Goal: Information Seeking & Learning: Learn about a topic

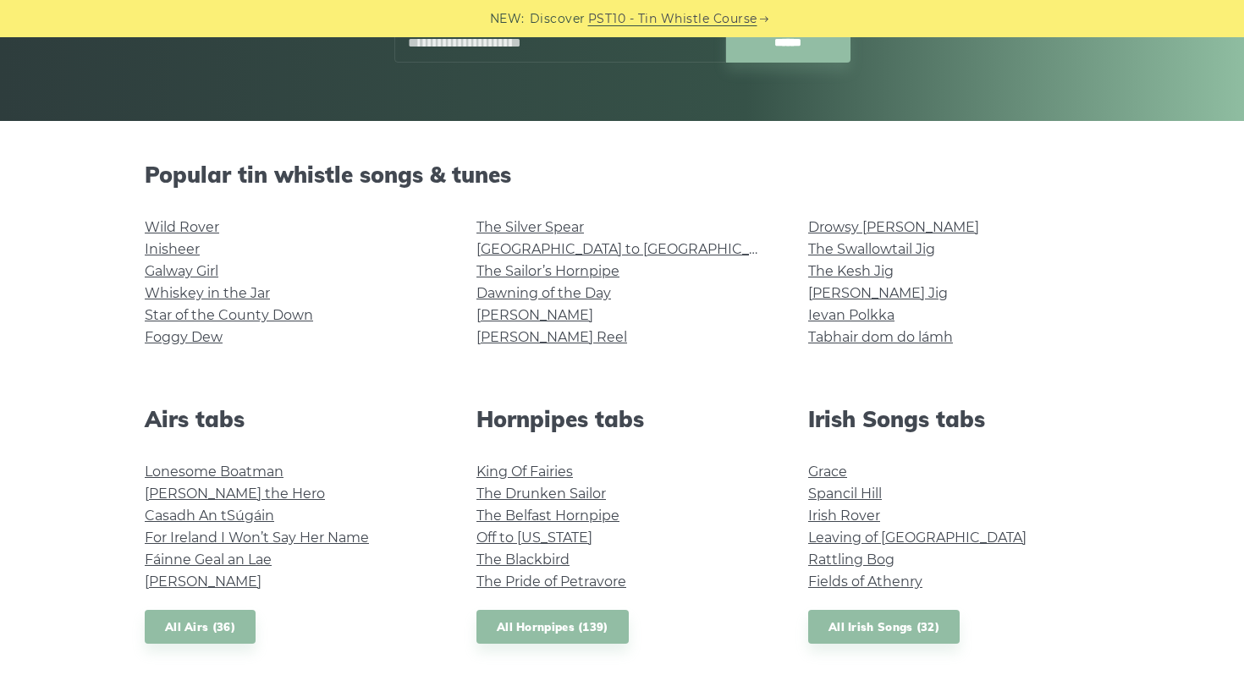
scroll to position [450, 0]
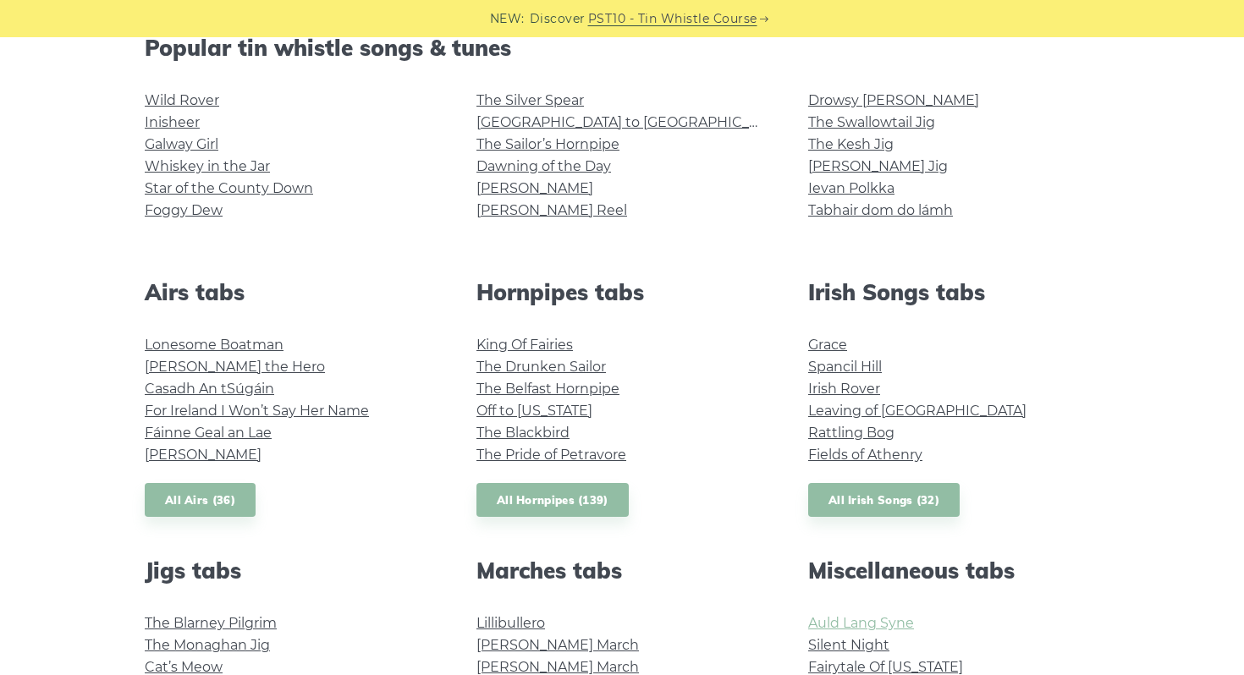
click at [824, 625] on link "Auld Lang Syne" at bounding box center [861, 623] width 106 height 16
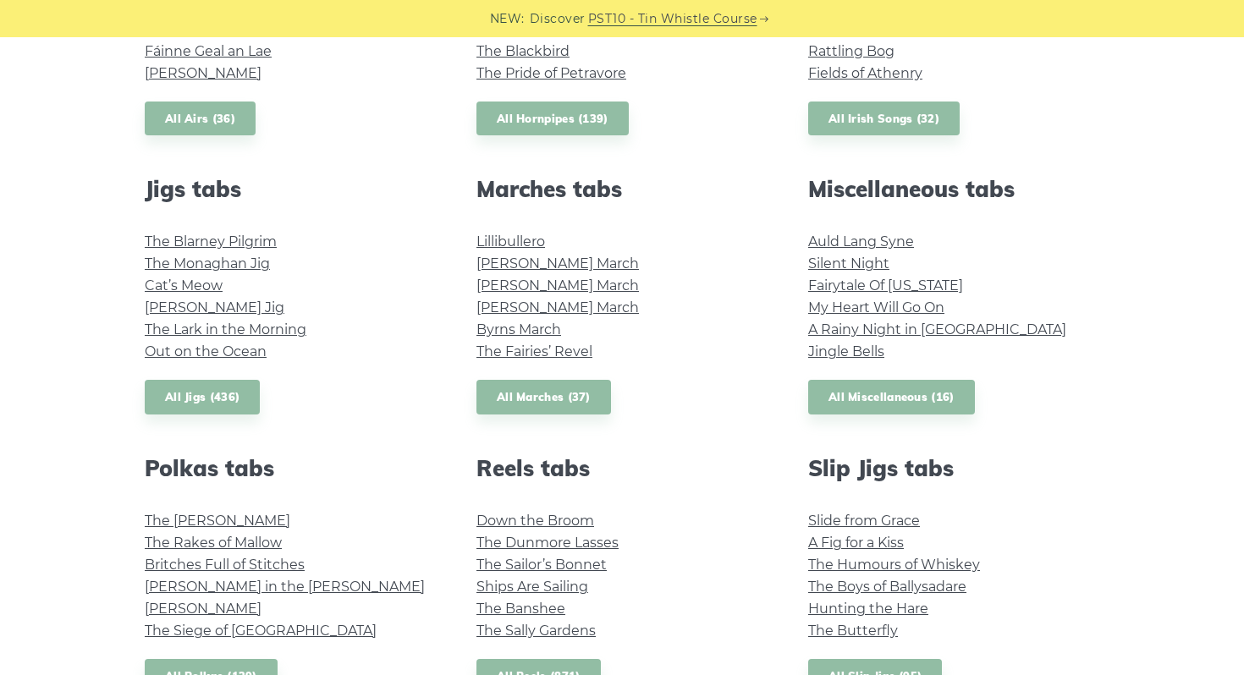
scroll to position [834, 0]
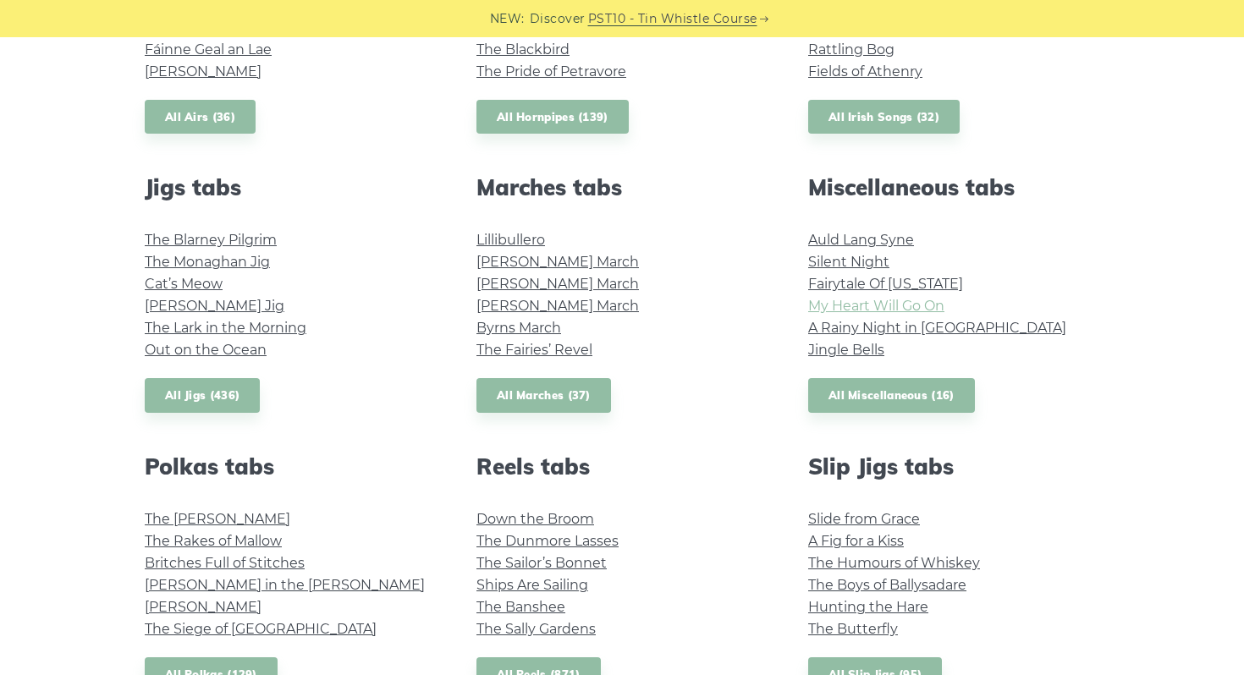
click at [889, 304] on link "My Heart Will Go On" at bounding box center [876, 306] width 136 height 16
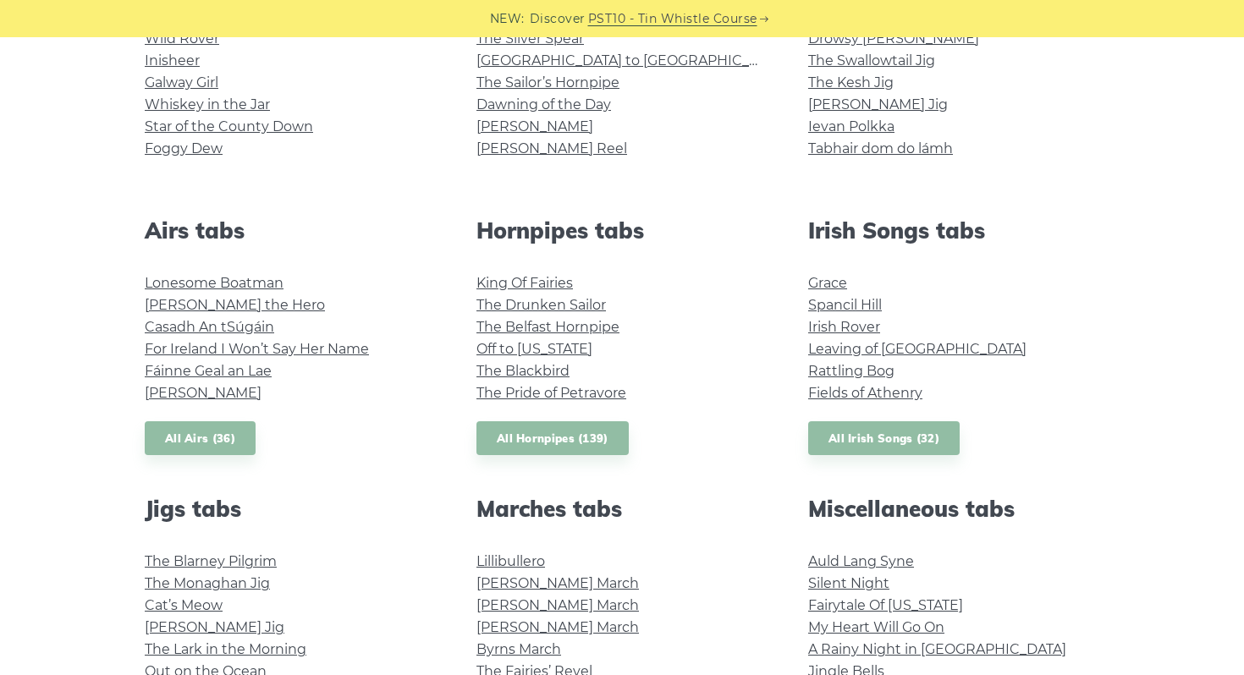
scroll to position [402, 0]
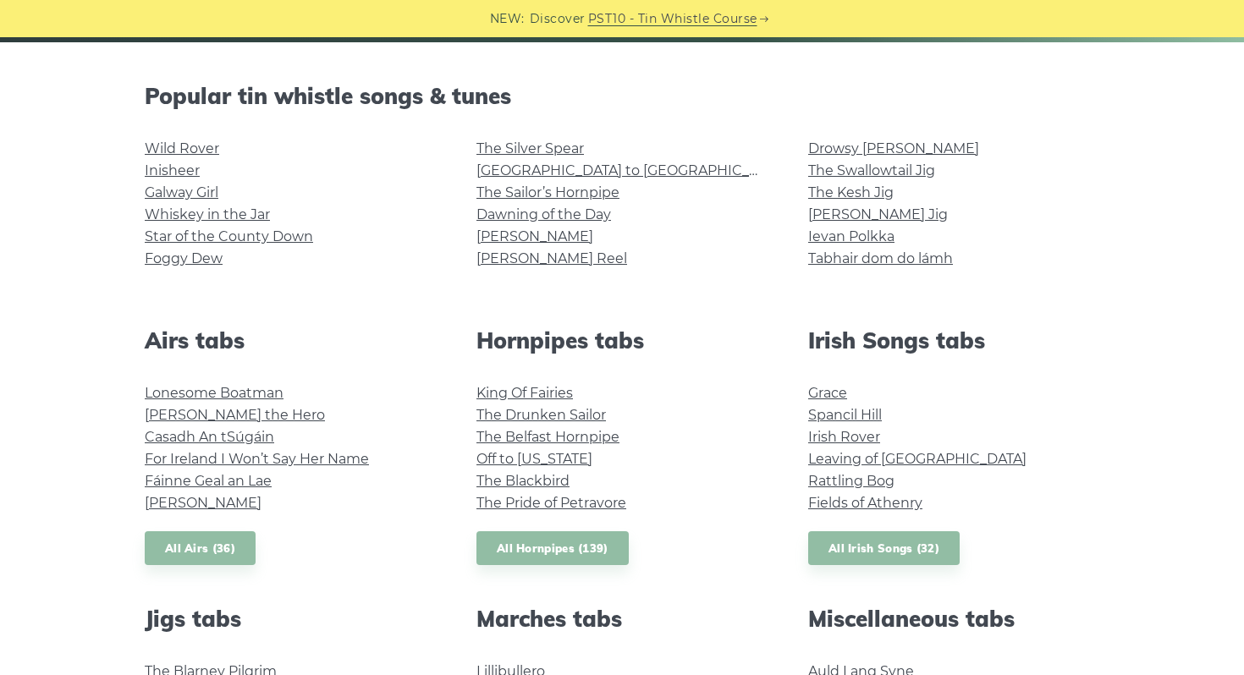
click at [609, 201] on li "The Sailor’s Hornpipe" at bounding box center [621, 193] width 291 height 22
click at [608, 195] on link "The Sailor’s Hornpipe" at bounding box center [547, 192] width 143 height 16
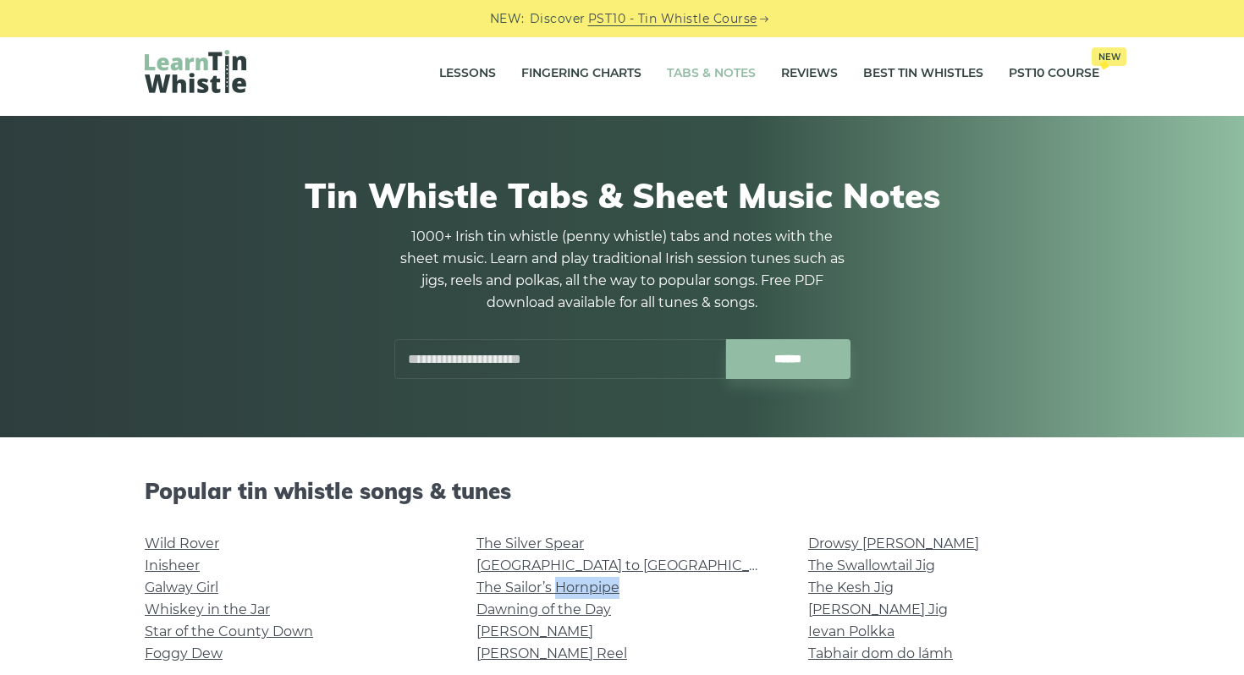
scroll to position [0, 0]
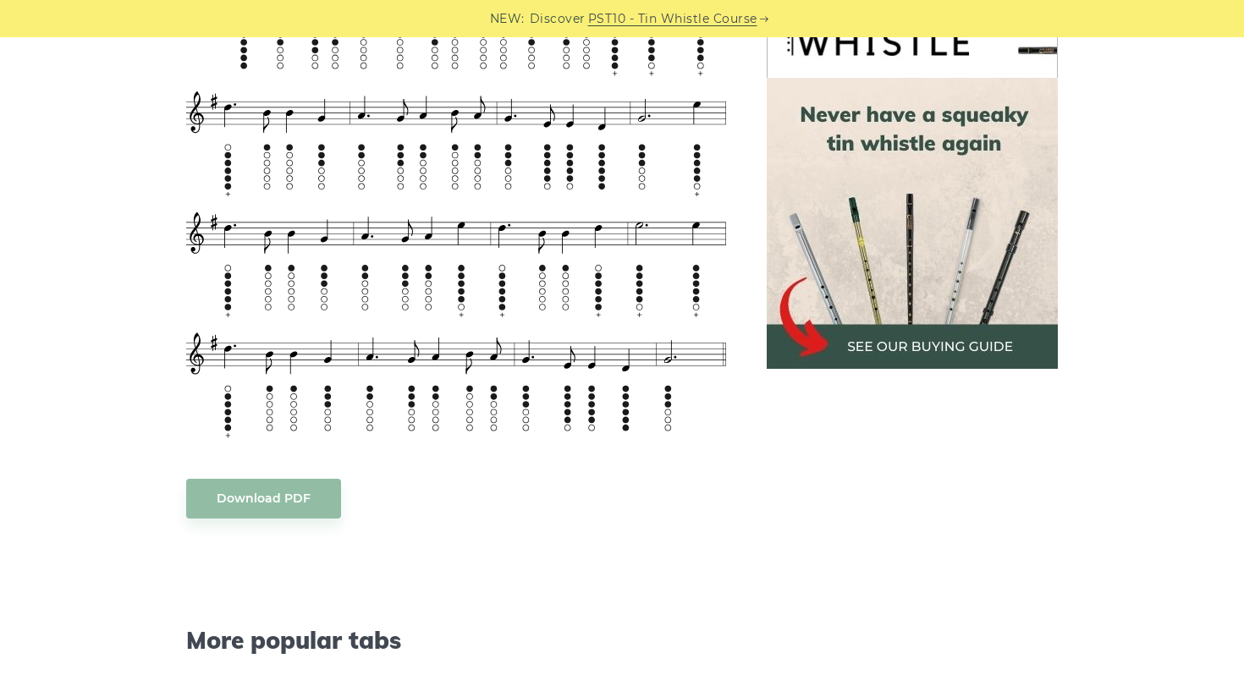
scroll to position [754, 0]
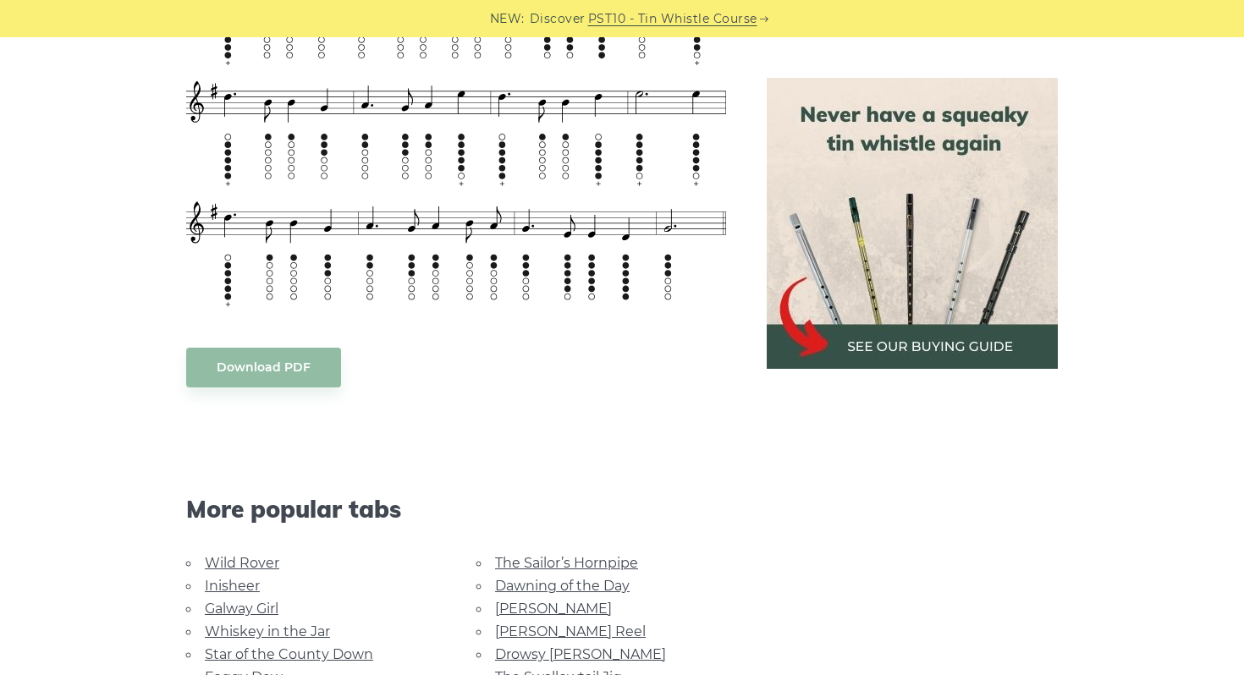
click at [304, 371] on body "NEW: Discover PST10 - Tin Whistle Course Lessons Fingering Charts Tabs & Notes …" at bounding box center [622, 590] width 1244 height 2688
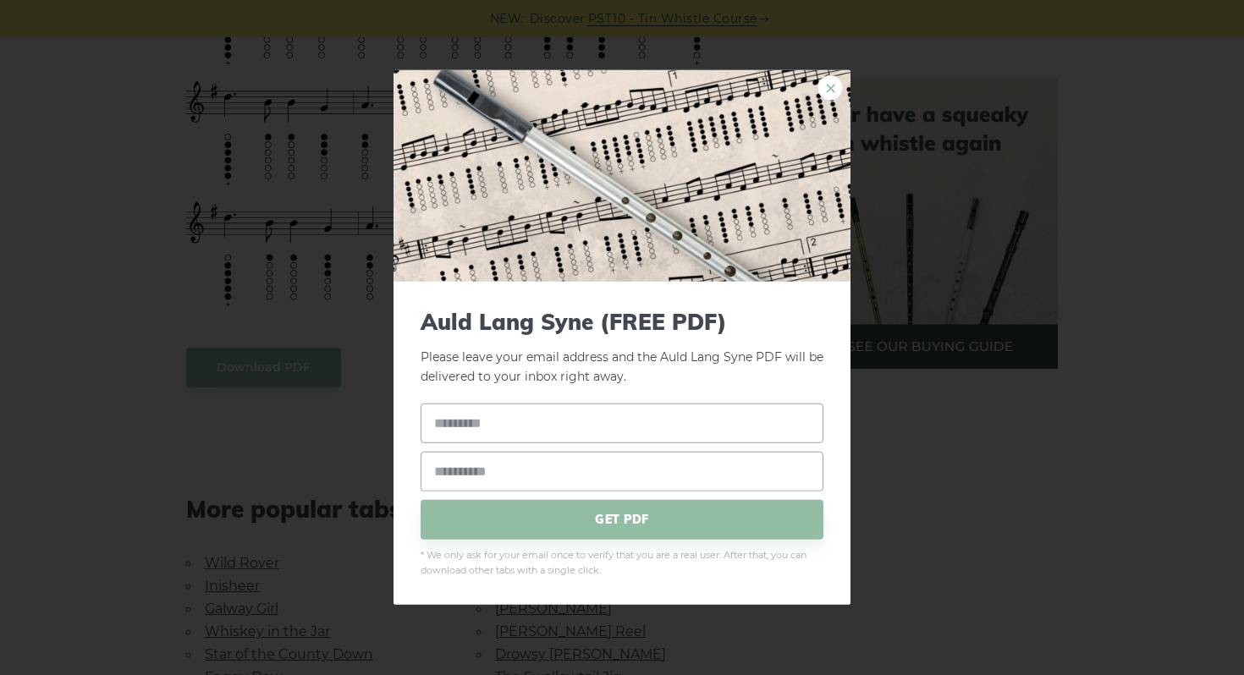
click at [834, 92] on link "×" at bounding box center [829, 87] width 25 height 25
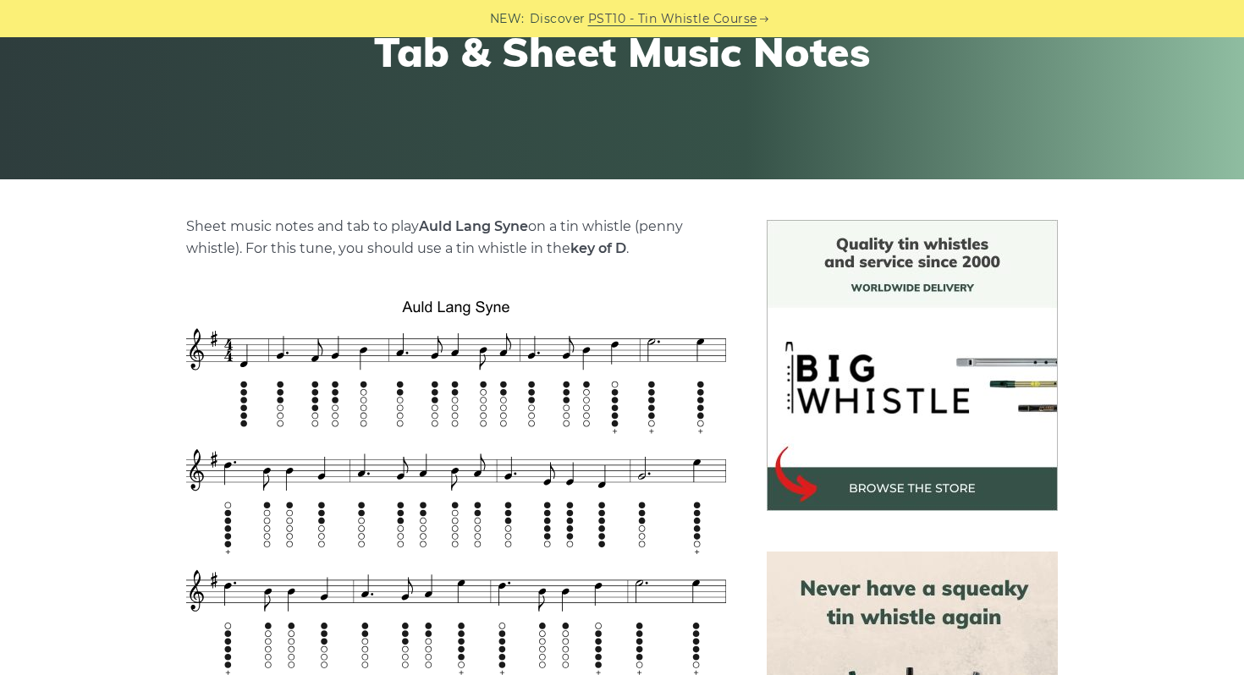
scroll to position [377, 0]
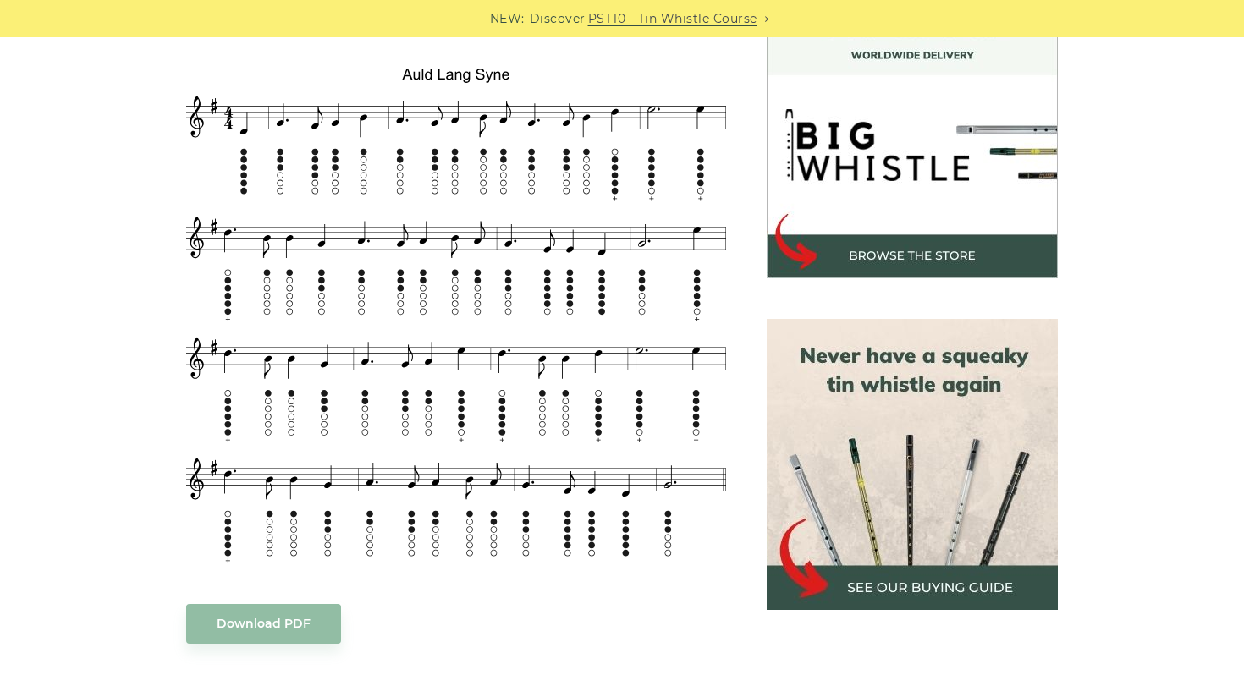
scroll to position [511, 0]
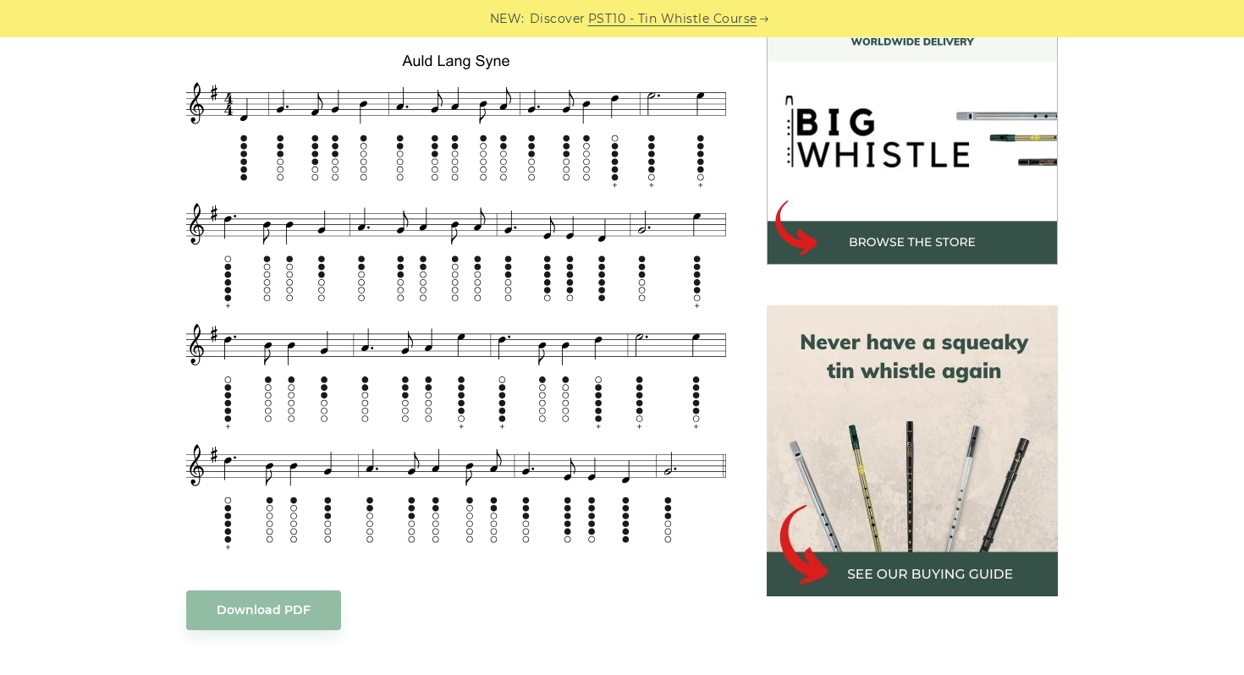
click at [1090, 214] on div "Sheet music notes and tab to play [PERSON_NAME] [PERSON_NAME] Syne on a tin whi…" at bounding box center [621, 582] width 995 height 1217
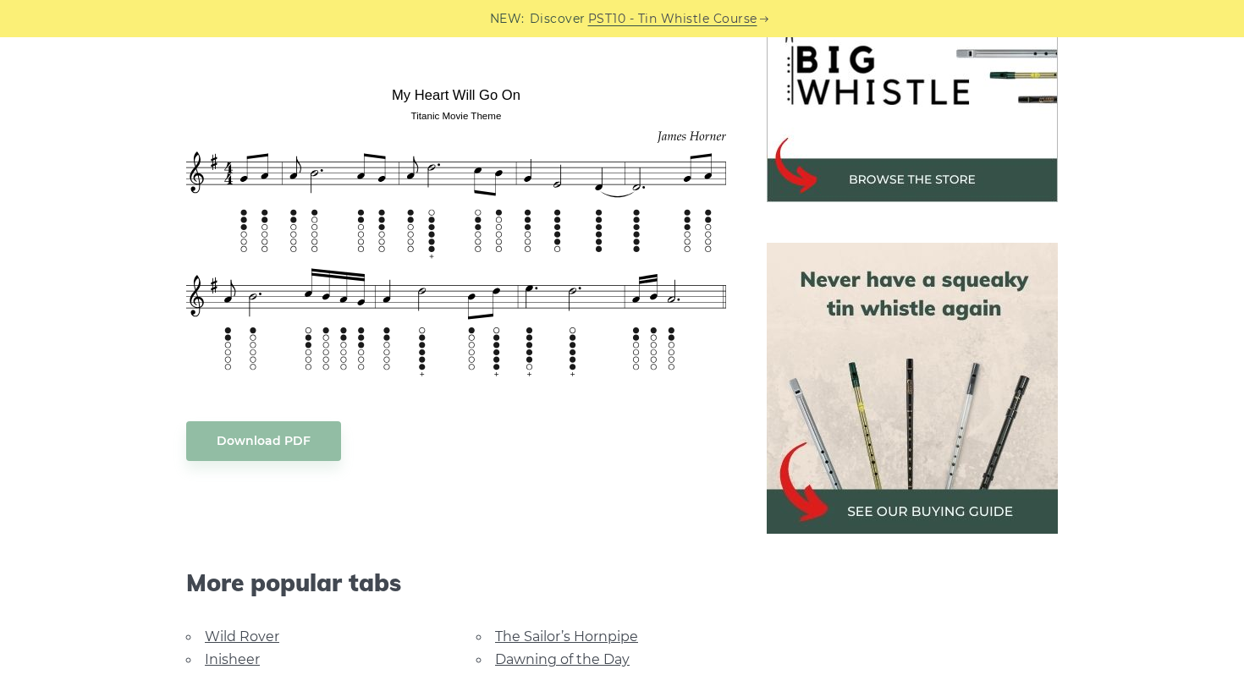
scroll to position [557, 0]
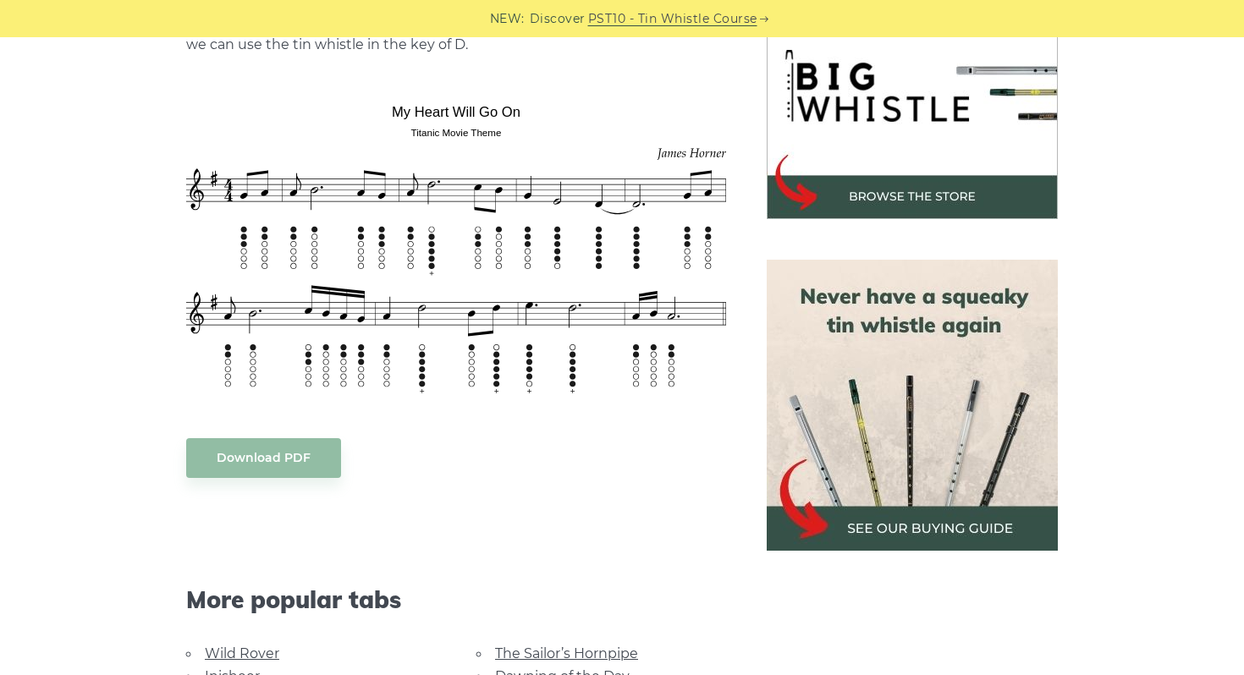
click at [832, 349] on img at bounding box center [912, 405] width 291 height 291
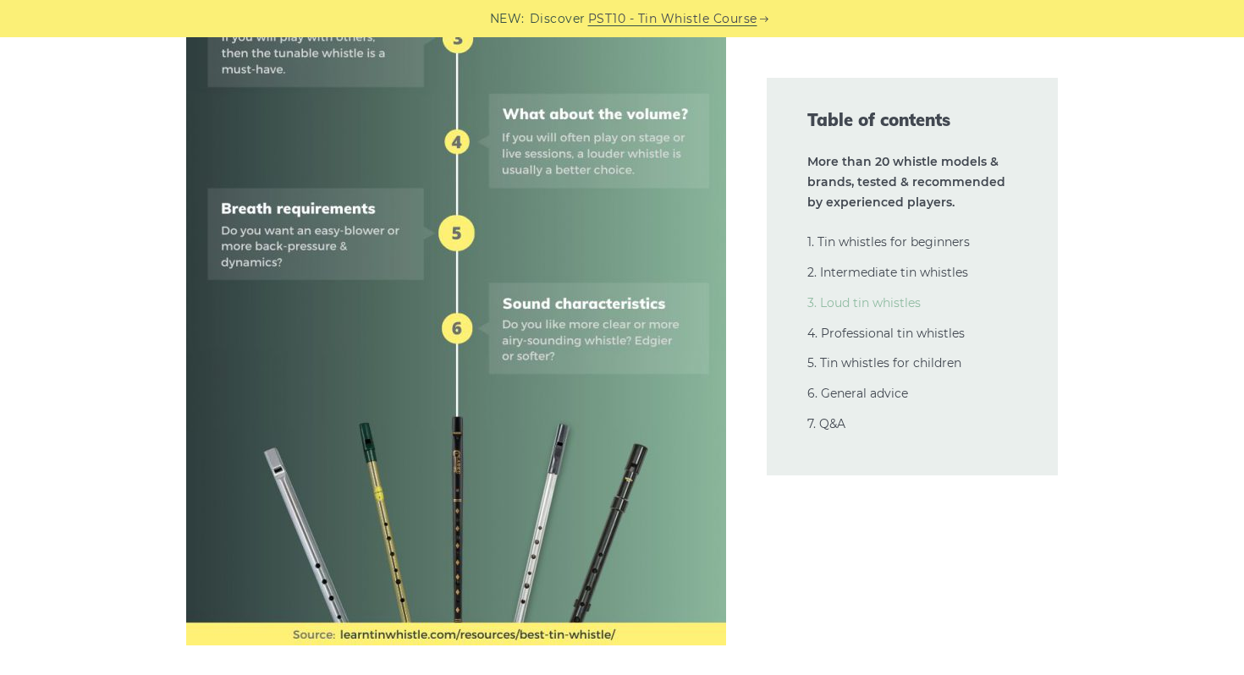
scroll to position [797, 0]
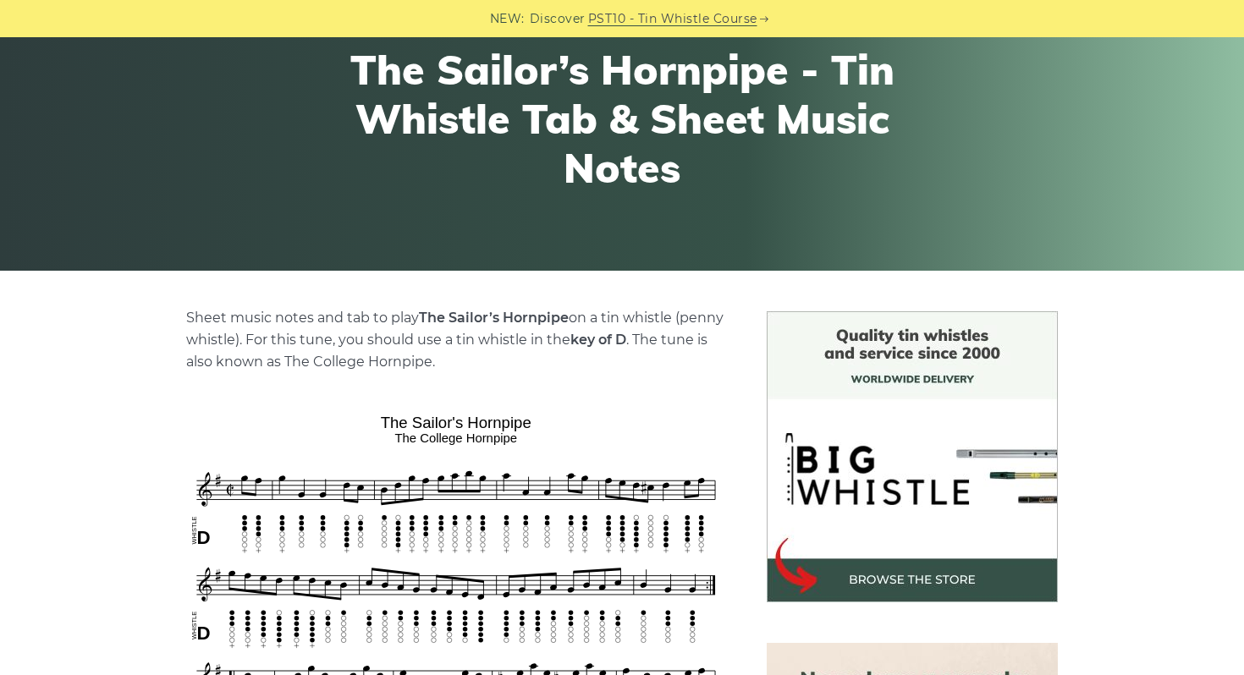
scroll to position [179, 0]
